Goal: Task Accomplishment & Management: Complete application form

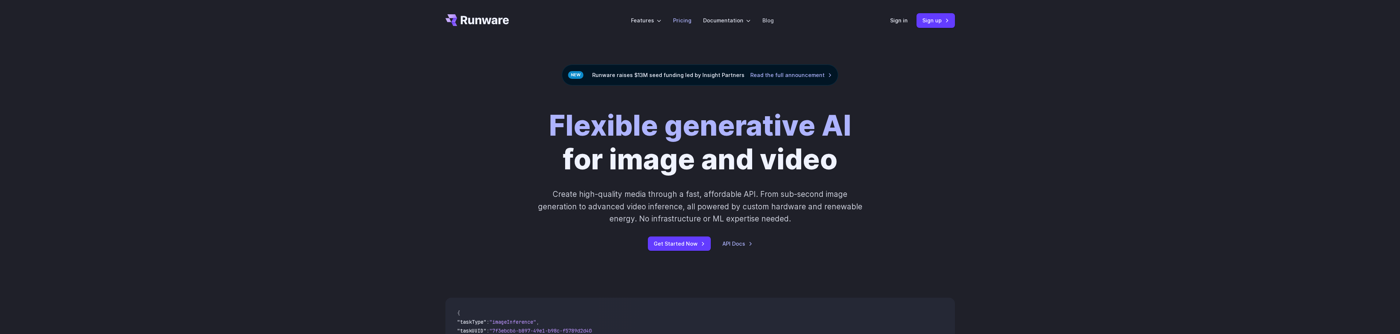
click at [684, 19] on link "Pricing" at bounding box center [682, 20] width 18 height 8
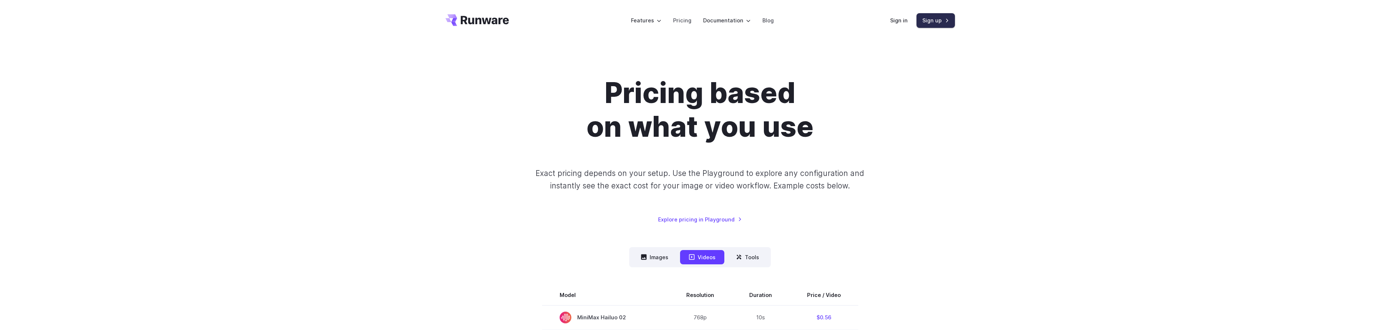
click at [938, 21] on link "Sign up" at bounding box center [936, 20] width 38 height 14
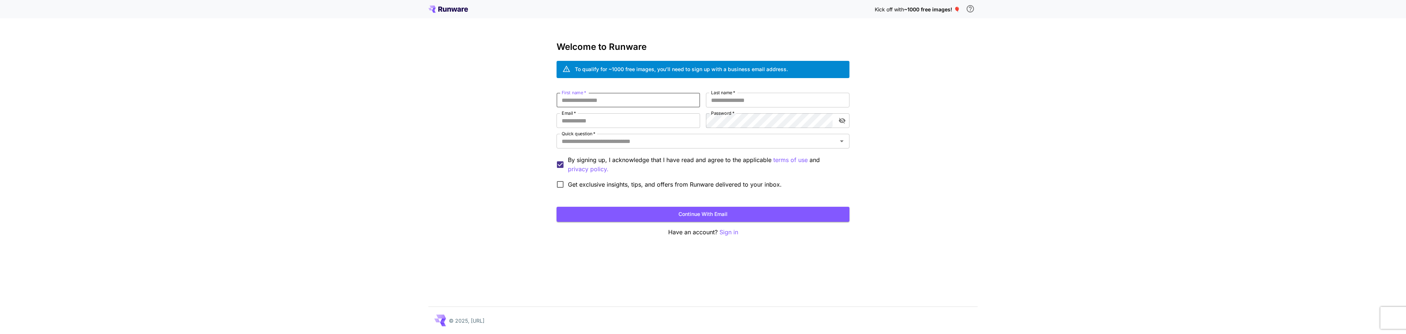
click at [597, 101] on input "First name   *" at bounding box center [628, 100] width 144 height 15
type input "*****"
type input "*******"
type input "**********"
click at [640, 142] on input "Quick question   *" at bounding box center [697, 141] width 276 height 10
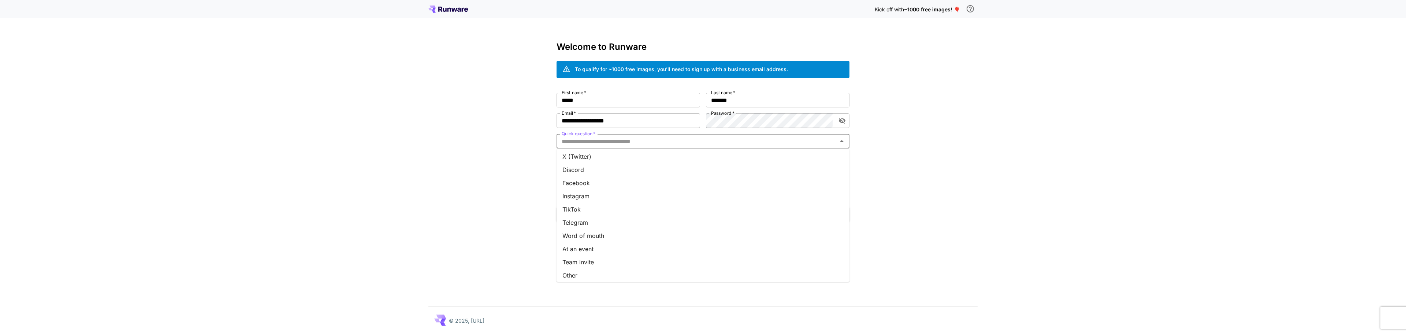
scroll to position [70, 0]
click at [577, 272] on li "Other" at bounding box center [702, 271] width 293 height 13
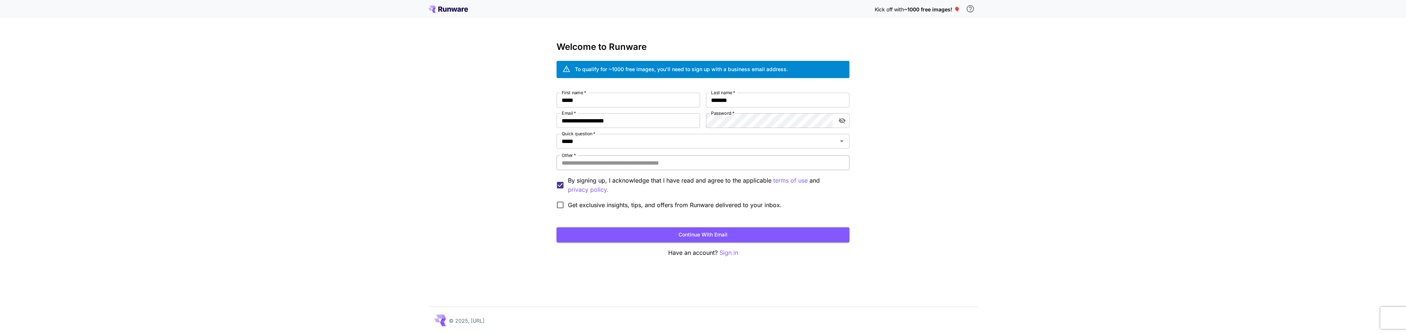
click at [611, 161] on input "Other   *" at bounding box center [702, 162] width 293 height 15
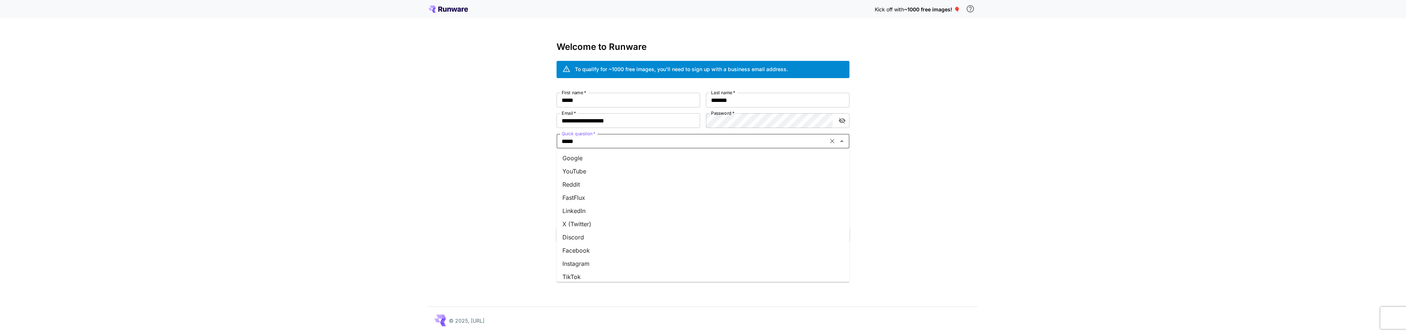
click at [607, 142] on input "*****" at bounding box center [692, 141] width 267 height 10
click at [586, 160] on li "Google" at bounding box center [702, 157] width 293 height 13
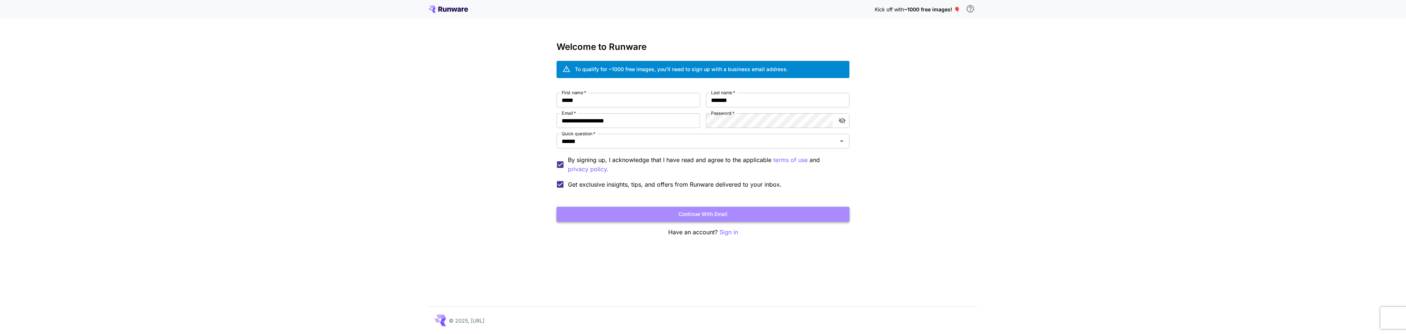
click at [690, 210] on button "Continue with email" at bounding box center [702, 213] width 293 height 15
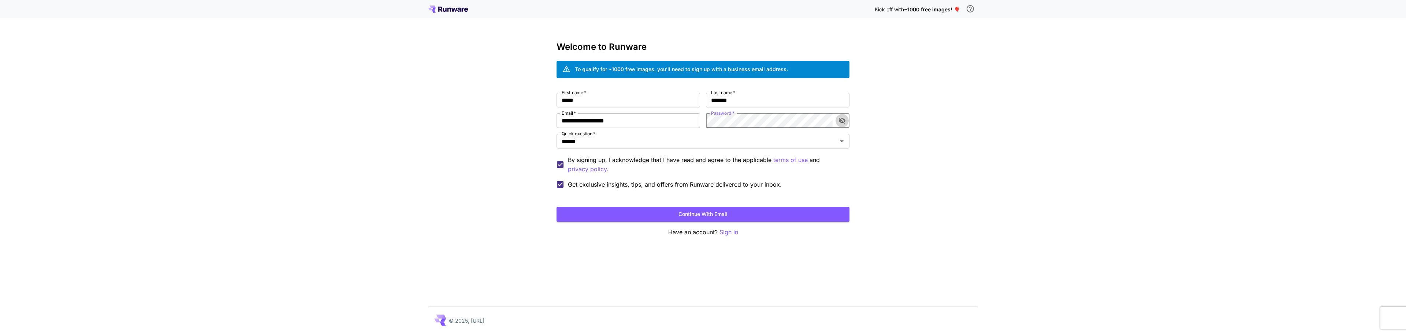
click at [843, 122] on icon "toggle password visibility" at bounding box center [842, 121] width 7 height 6
click at [704, 212] on button "Continue with email" at bounding box center [702, 213] width 293 height 15
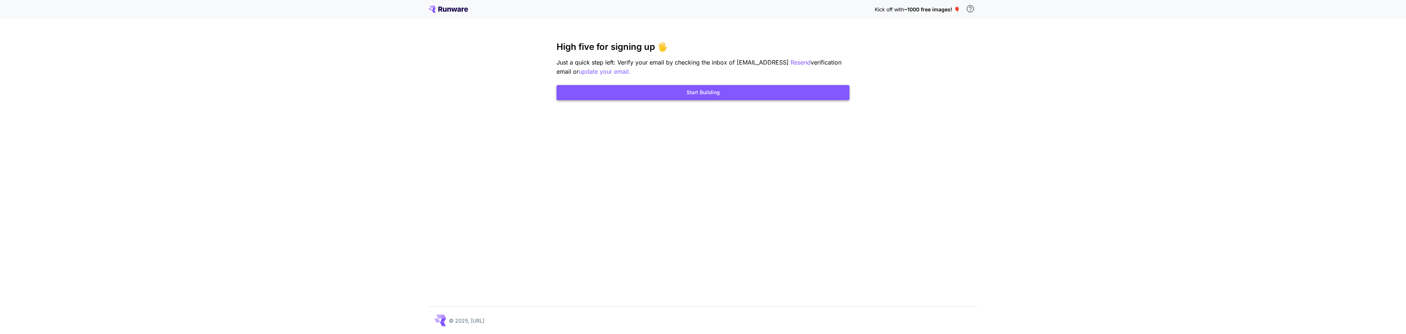
click at [708, 88] on button "Start Building" at bounding box center [702, 92] width 293 height 15
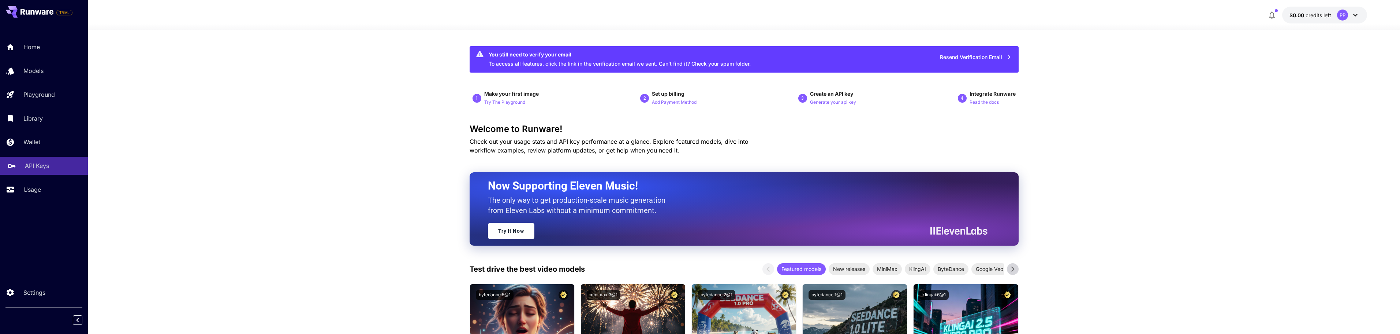
click at [31, 165] on p "API Keys" at bounding box center [37, 165] width 24 height 9
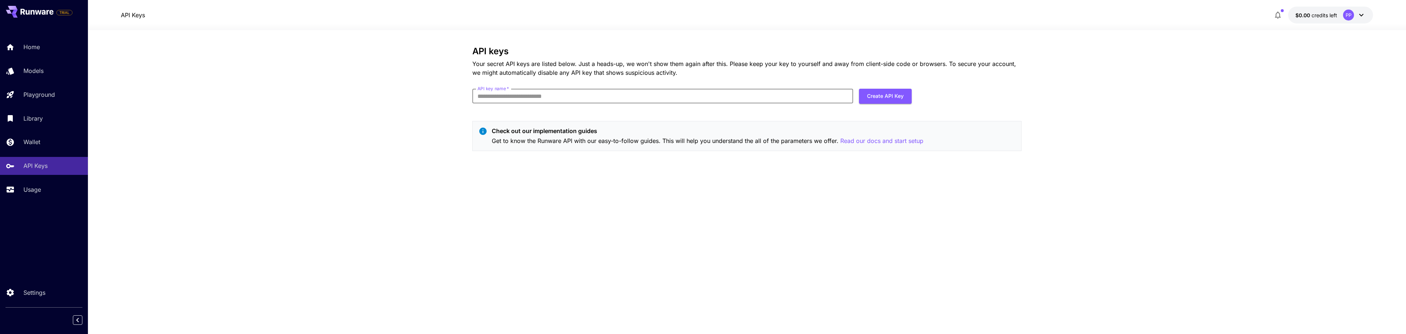
click at [528, 97] on input "API key name   *" at bounding box center [662, 96] width 381 height 15
type input "**********"
click at [882, 100] on button "Create API Key" at bounding box center [885, 96] width 53 height 15
click at [885, 97] on button "Create API Key" at bounding box center [885, 96] width 53 height 15
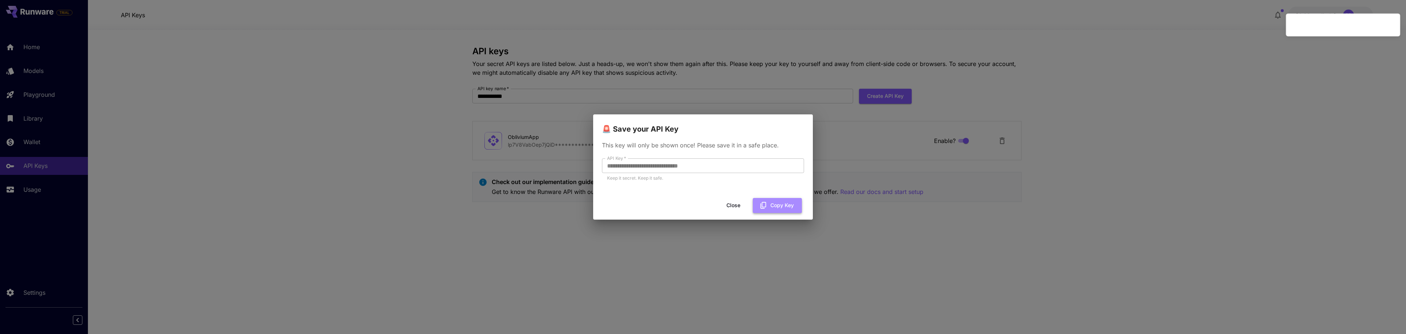
click at [782, 205] on button "Copy Key" at bounding box center [777, 205] width 49 height 15
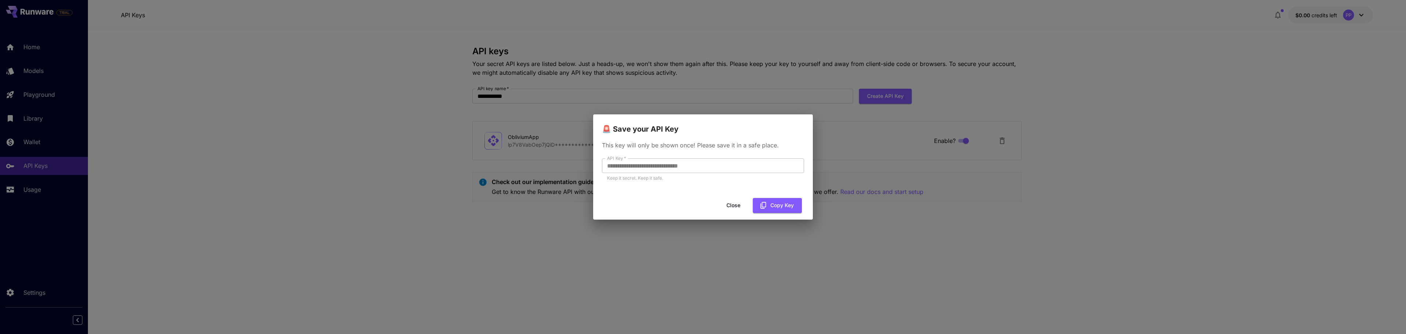
click at [736, 207] on button "Close" at bounding box center [733, 205] width 33 height 15
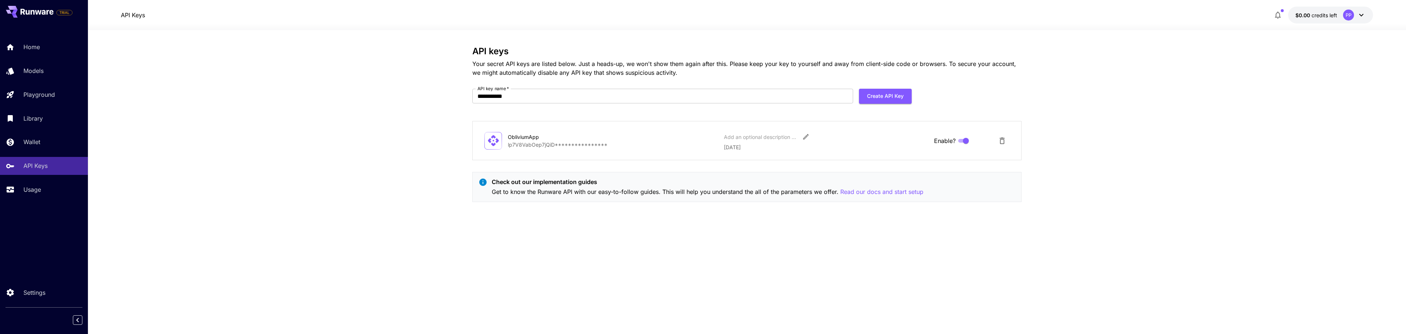
click at [17, 133] on div "Home Models Playground Library Wallet API Keys Usage" at bounding box center [44, 118] width 88 height 160
click at [62, 146] on div "Wallet" at bounding box center [53, 141] width 57 height 9
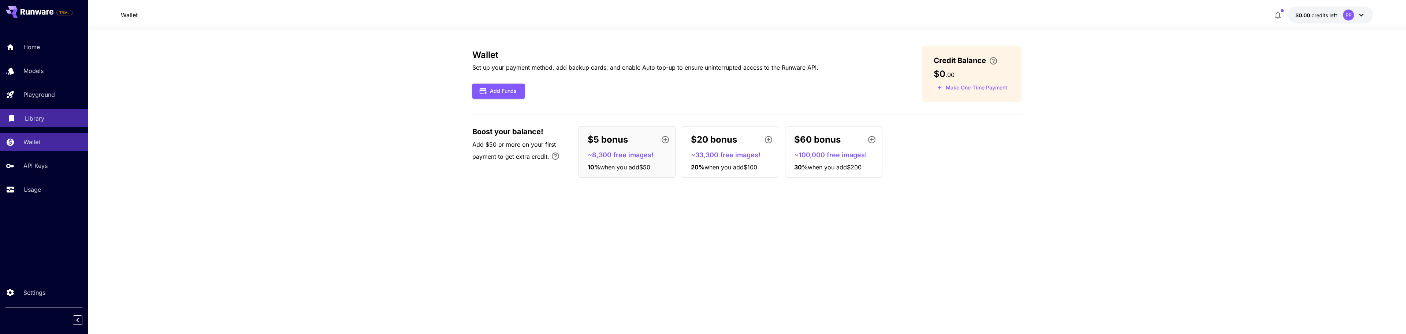
click at [52, 121] on div "Library" at bounding box center [53, 118] width 57 height 9
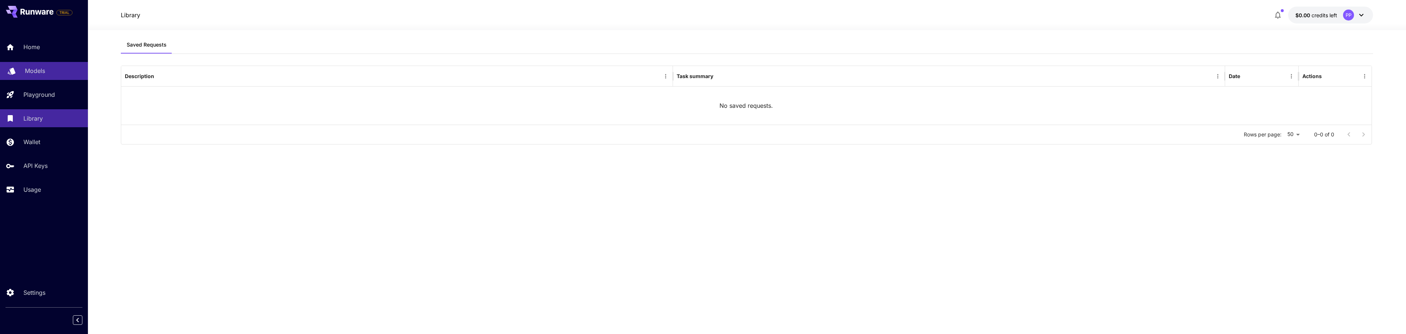
click at [34, 76] on link "Models" at bounding box center [44, 71] width 88 height 18
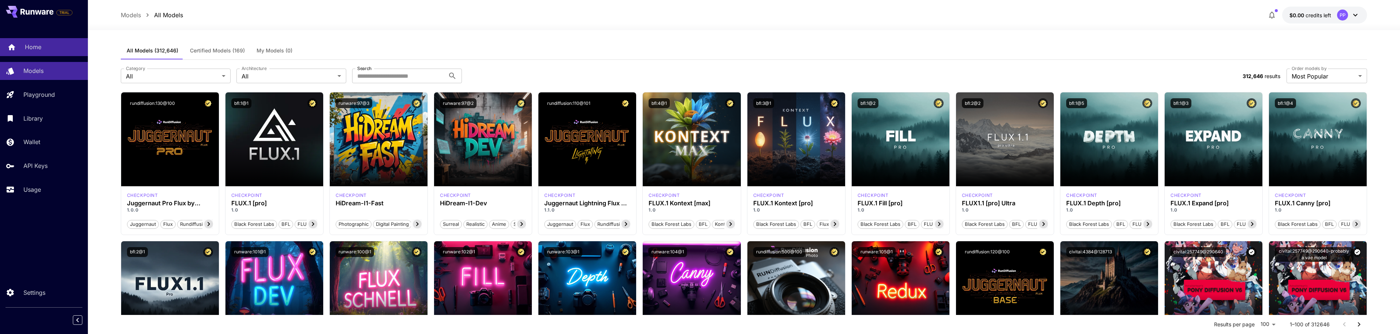
click at [45, 49] on div "Home" at bounding box center [53, 46] width 57 height 9
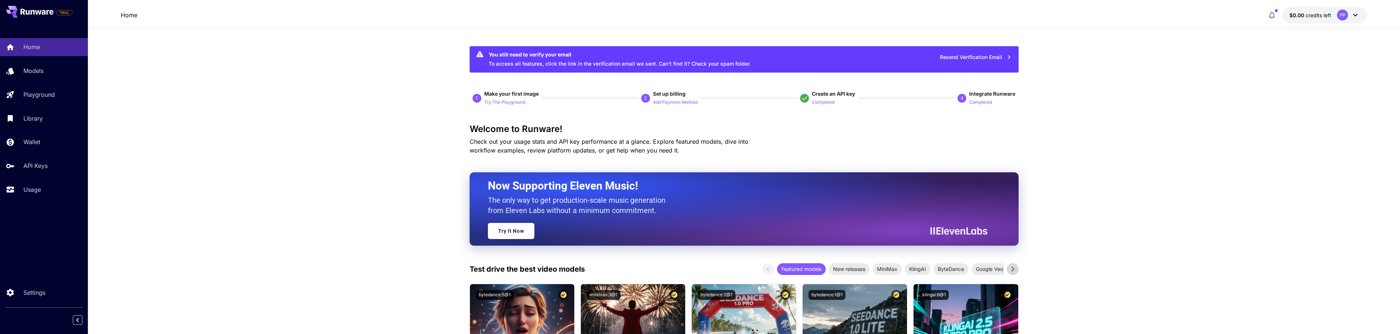
click at [129, 15] on p "Home" at bounding box center [129, 15] width 16 height 9
click at [39, 297] on link "Settings" at bounding box center [44, 292] width 88 height 18
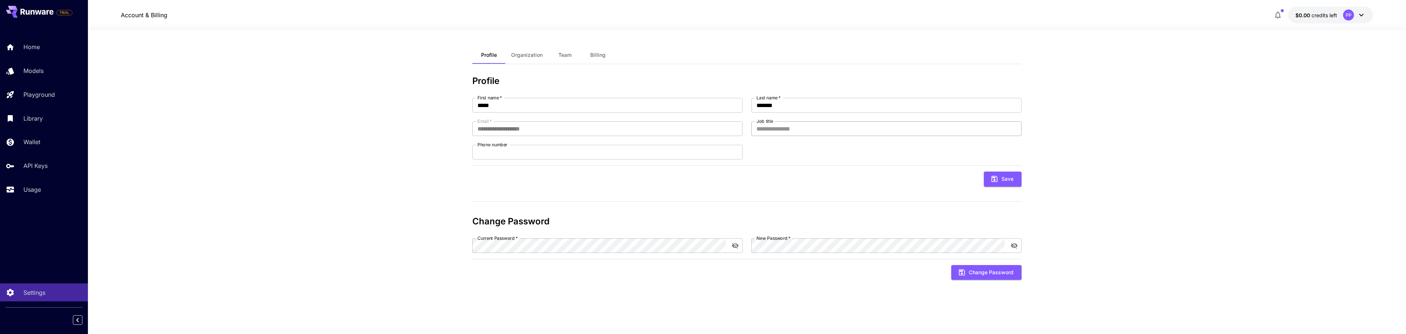
click at [826, 127] on input "Job title" at bounding box center [886, 128] width 270 height 15
type input "*"
type input "**********"
drag, startPoint x: 1004, startPoint y: 178, endPoint x: 562, endPoint y: 199, distance: 442.0
click at [561, 203] on div "**********" at bounding box center [746, 180] width 549 height 209
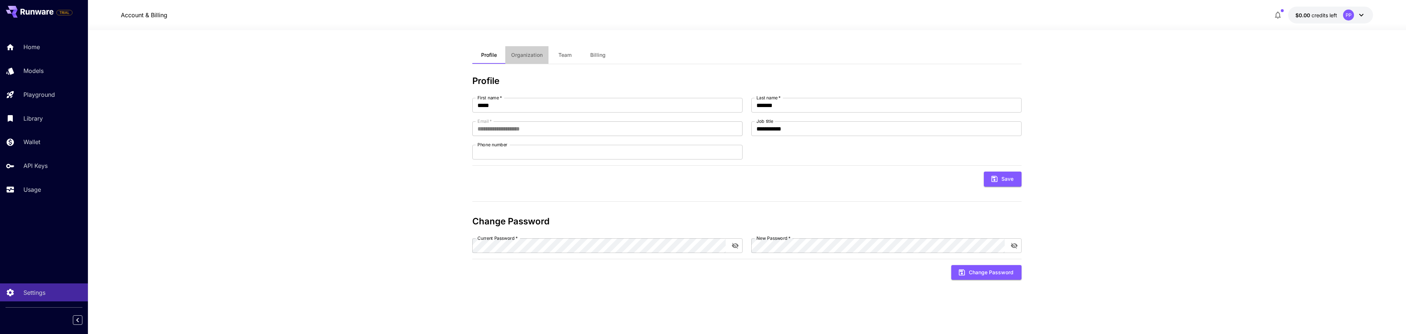
click at [532, 56] on span "Organization" at bounding box center [526, 55] width 31 height 7
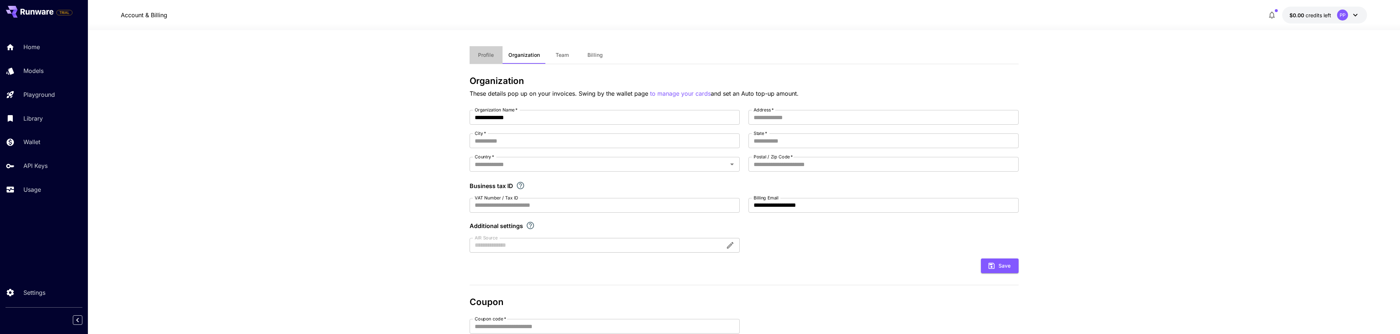
click at [478, 55] on span "Profile" at bounding box center [486, 55] width 16 height 7
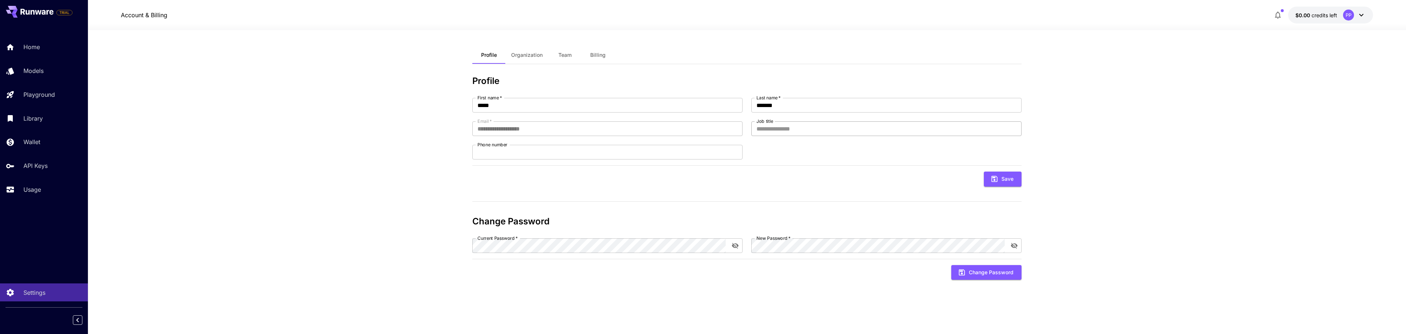
click at [819, 127] on input "Job title" at bounding box center [886, 128] width 270 height 15
type input "**********"
click at [1005, 182] on button "Save" at bounding box center [1003, 178] width 38 height 15
click at [532, 55] on span "Organization" at bounding box center [526, 55] width 31 height 7
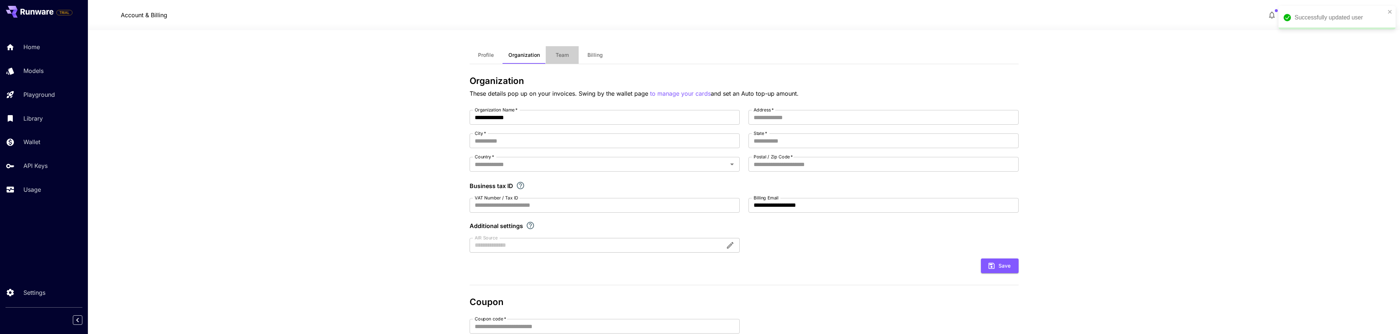
click at [560, 56] on span "Team" at bounding box center [562, 55] width 13 height 7
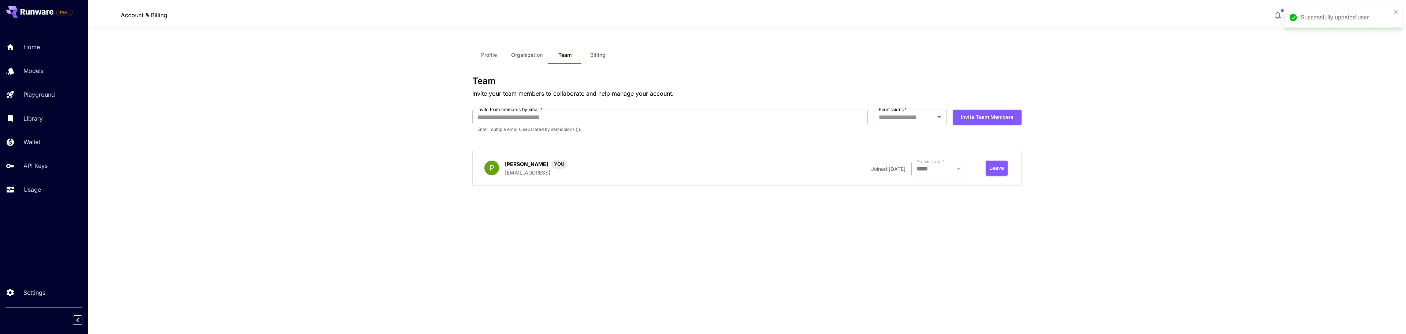
click at [598, 54] on span "Billing" at bounding box center [597, 55] width 15 height 7
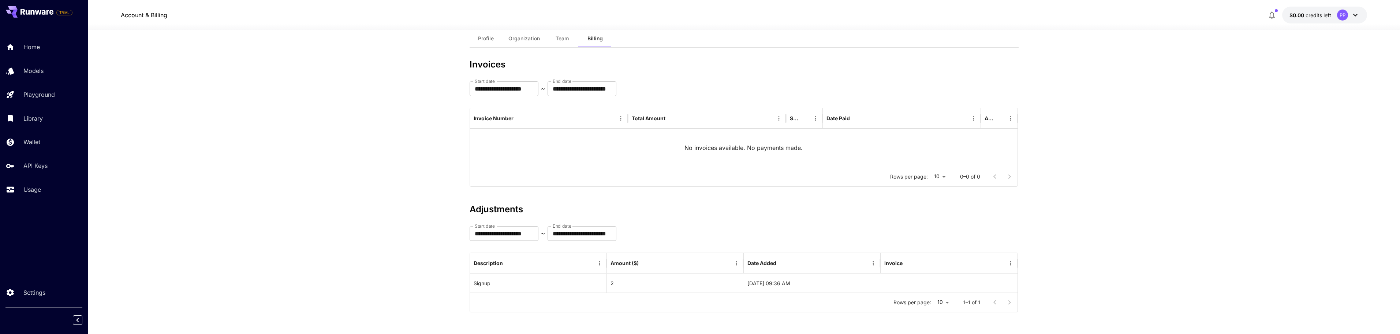
scroll to position [17, 0]
click at [44, 47] on div "Home" at bounding box center [53, 46] width 57 height 9
